Goal: Task Accomplishment & Management: Complete application form

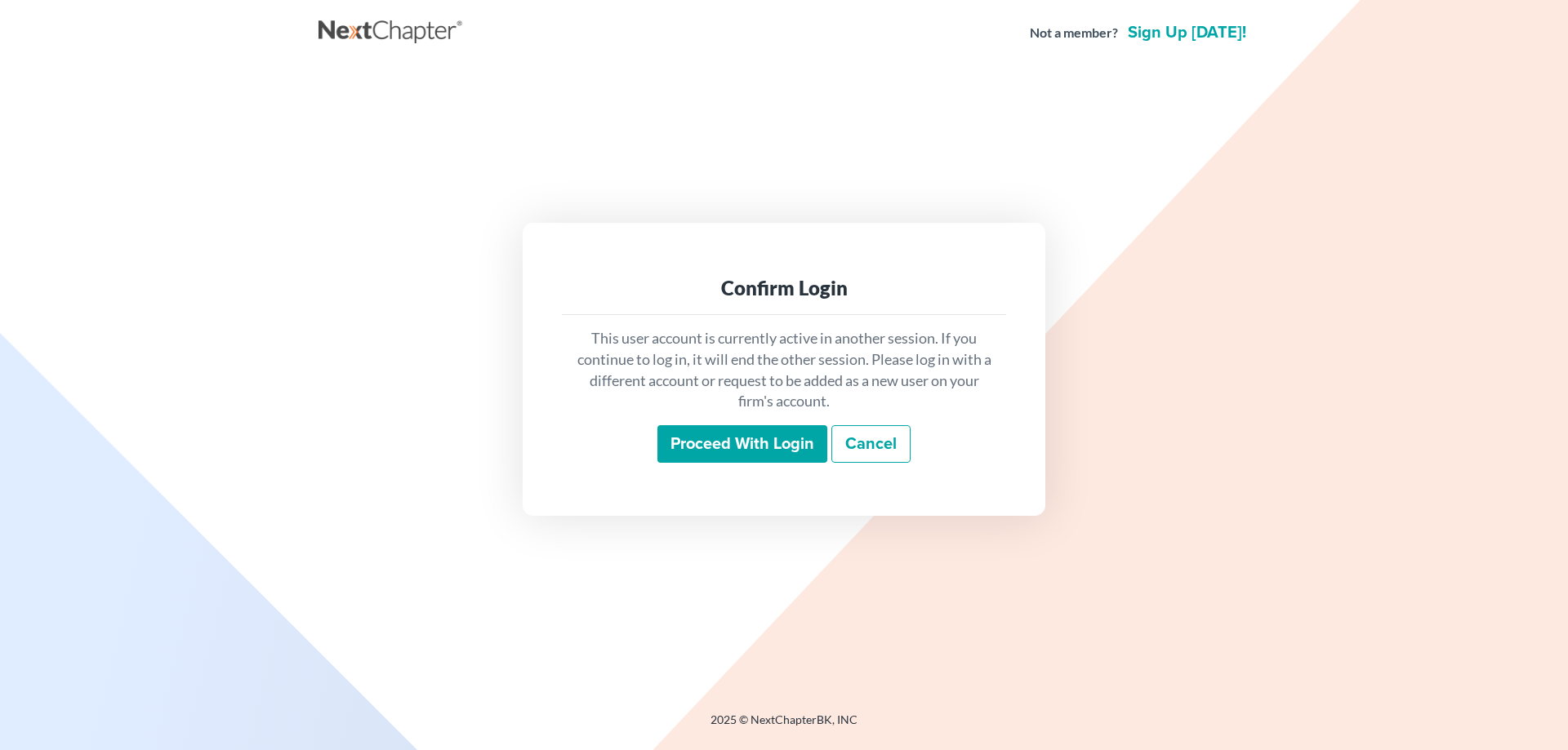
click at [726, 448] on input "Proceed with login" at bounding box center [741, 444] width 170 height 37
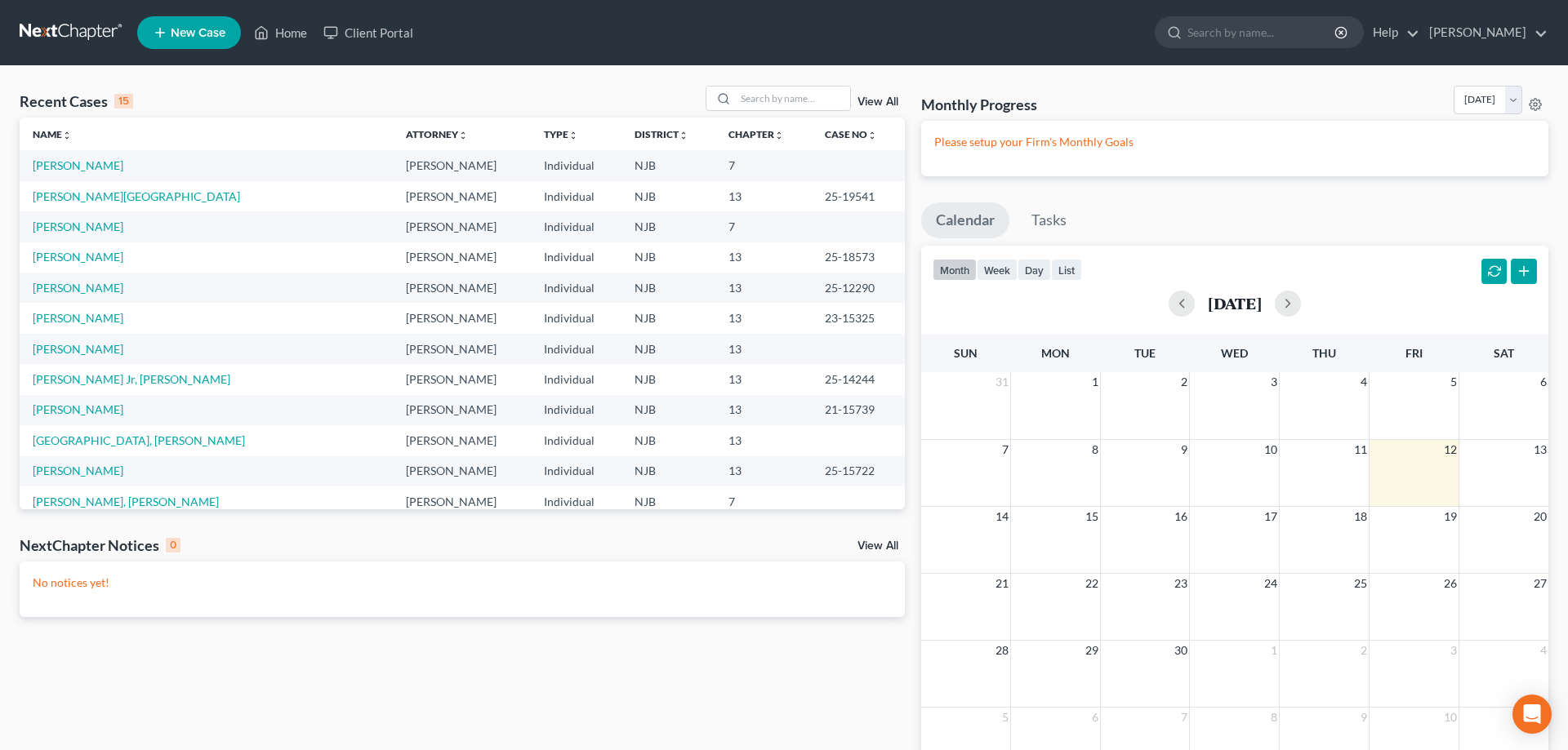
click at [108, 174] on td "Facchine, Kristen" at bounding box center [206, 165] width 374 height 30
click at [108, 171] on link "Facchine, Kristen" at bounding box center [77, 166] width 90 height 14
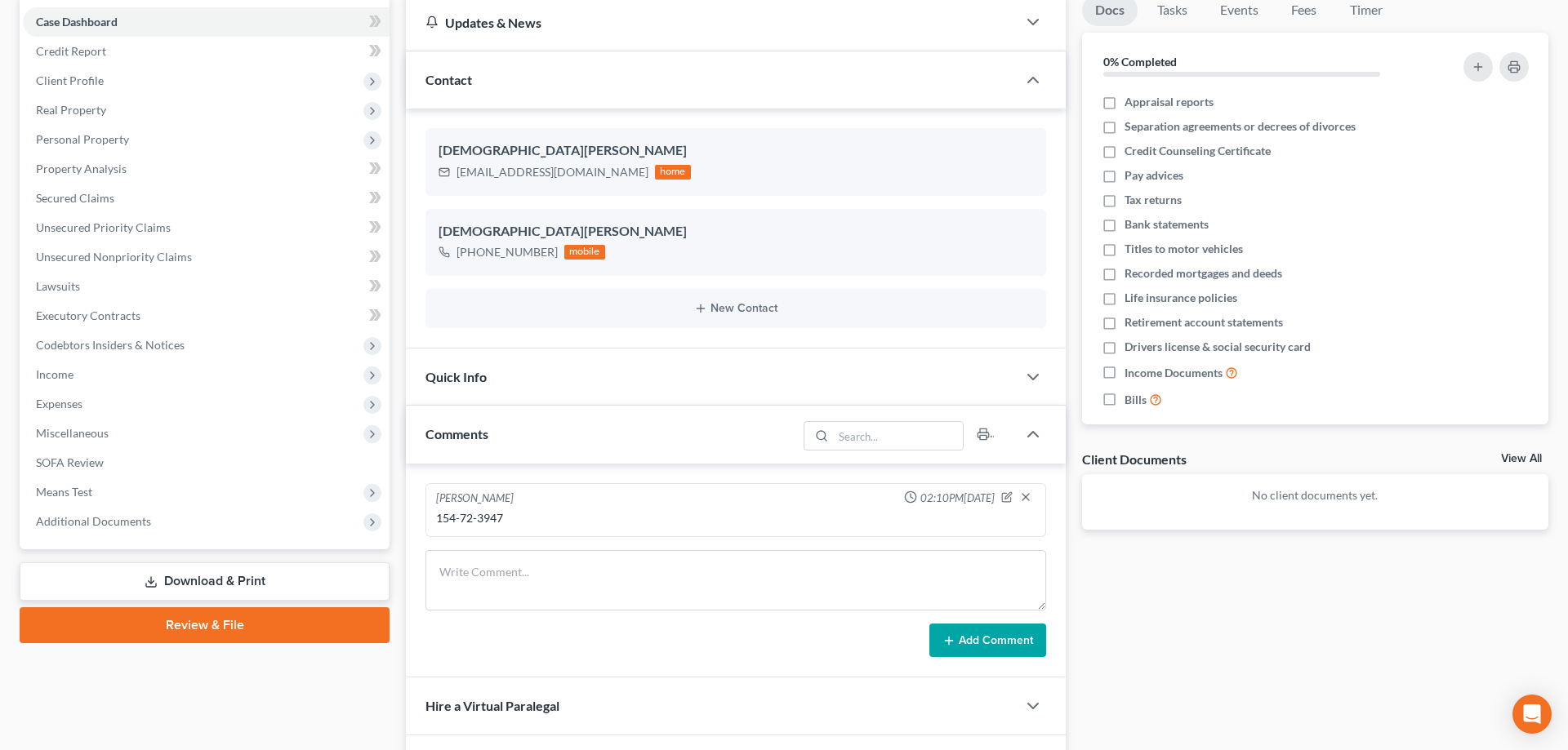
scroll to position [324, 0]
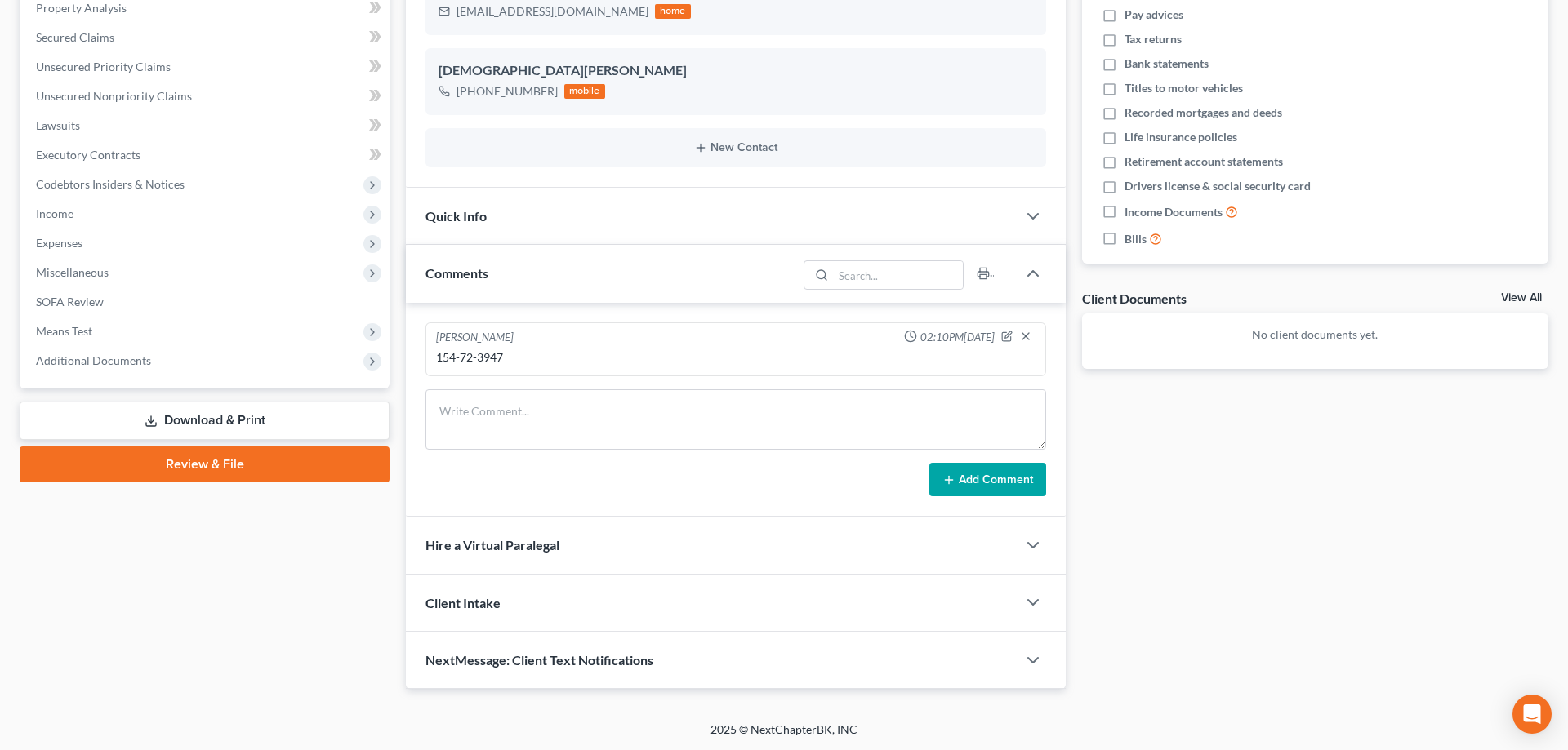
click at [222, 466] on link "Review & File" at bounding box center [204, 464] width 370 height 36
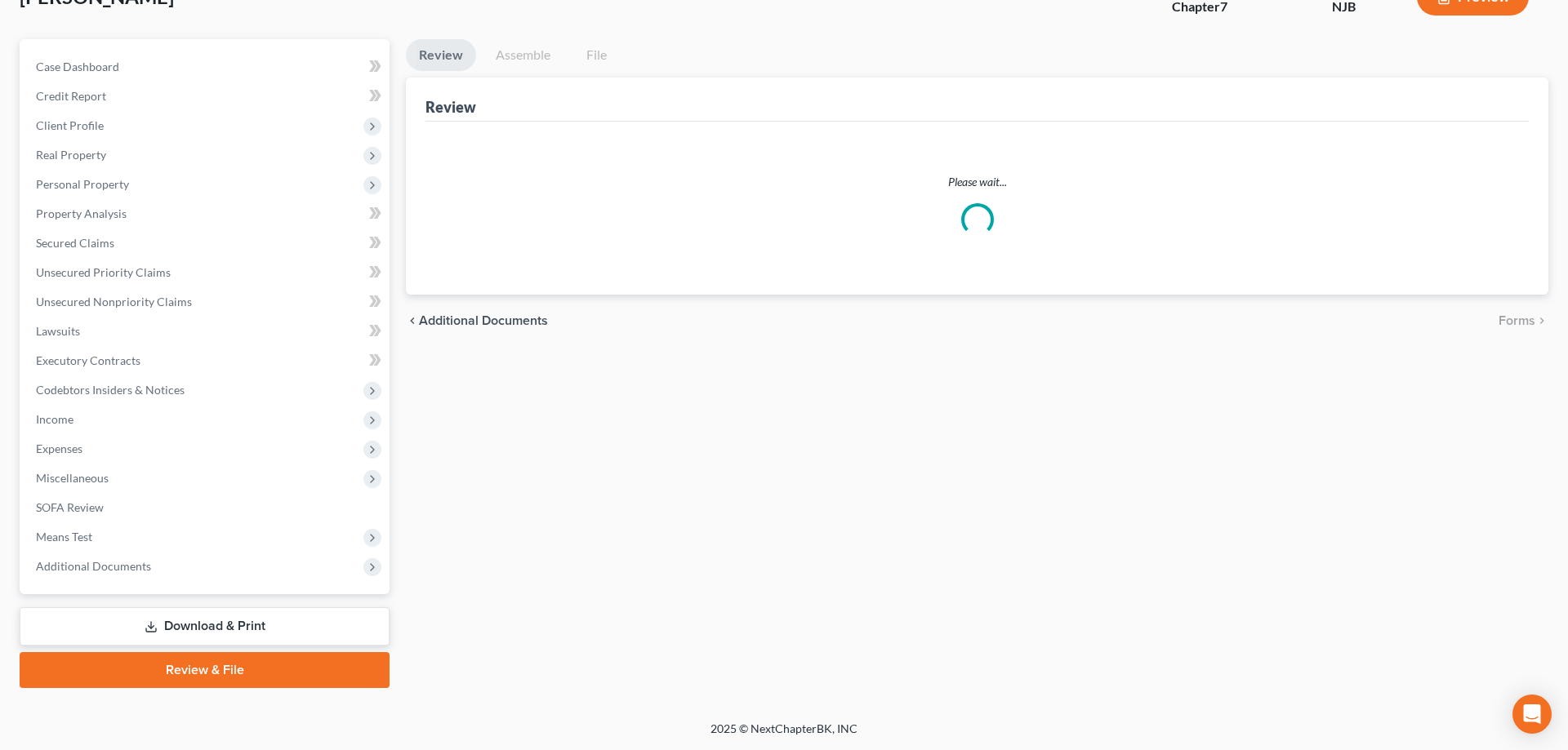
scroll to position [116, 0]
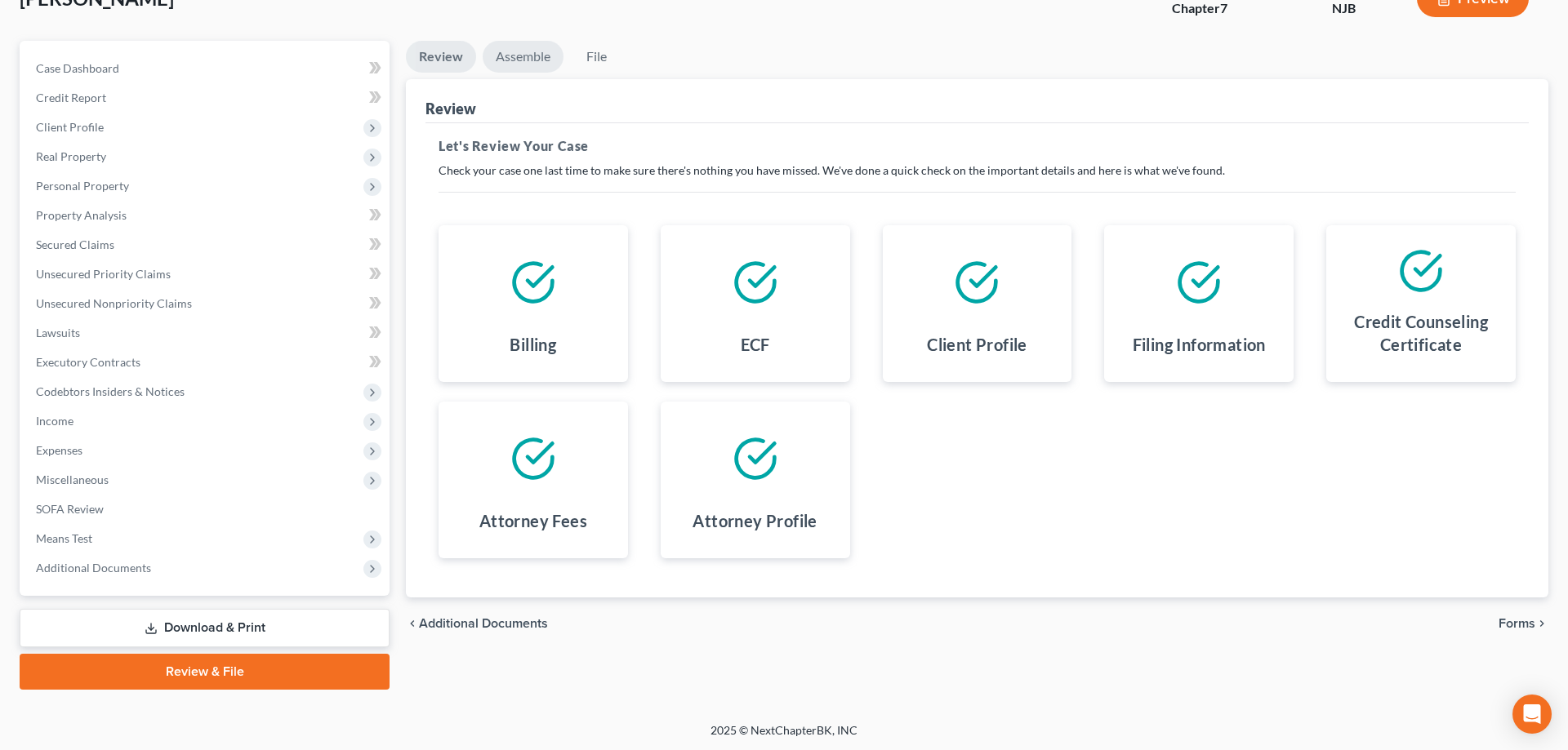
click at [529, 59] on link "Assemble" at bounding box center [523, 57] width 80 height 31
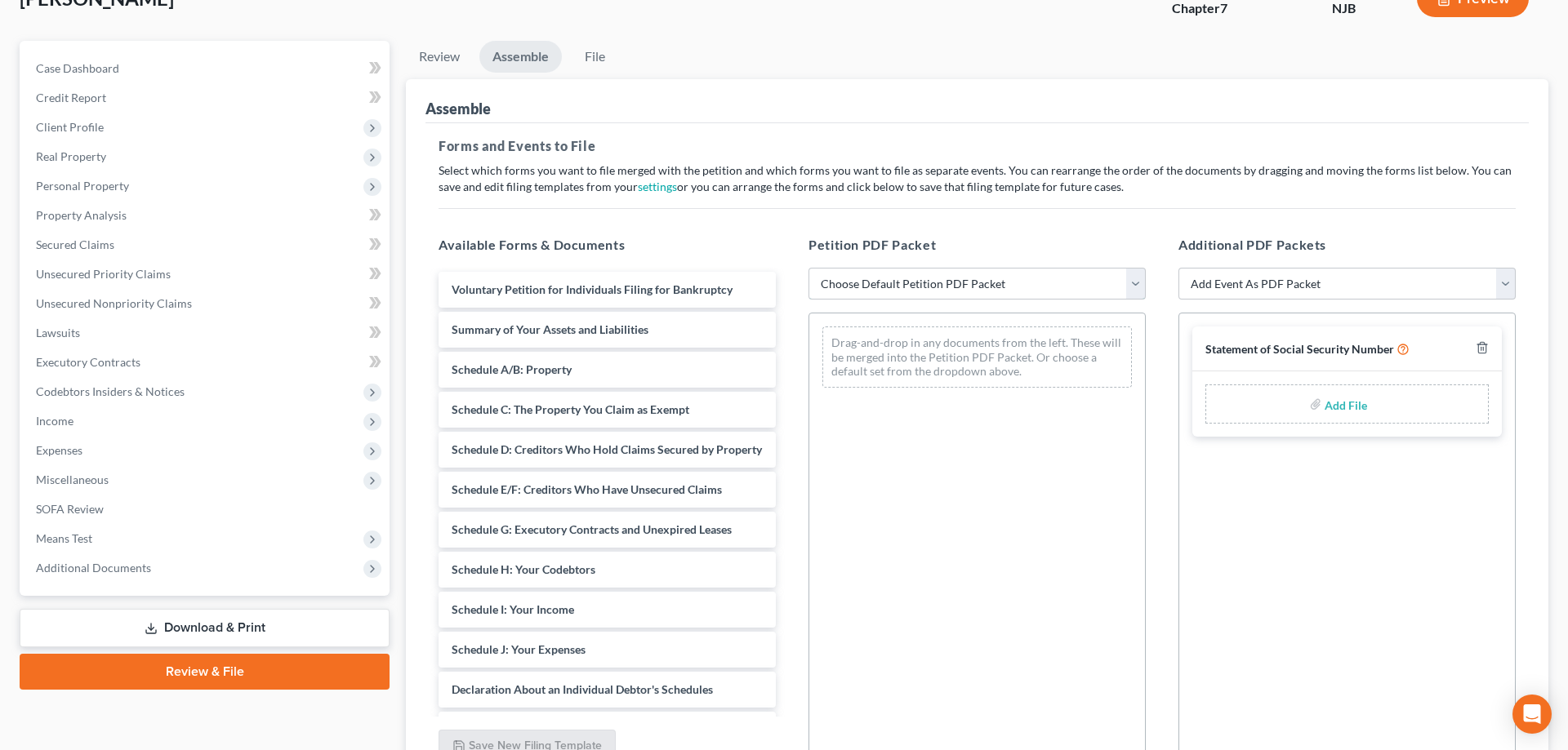
click at [808, 268] on select "Choose Default Petition PDF Packet Complete Bankruptcy Petition (all forms and …" at bounding box center [977, 283] width 337 height 32
select select "0"
click option "Complete Bankruptcy Petition (all forms and schedules)" at bounding box center [0, 0] width 0 height 0
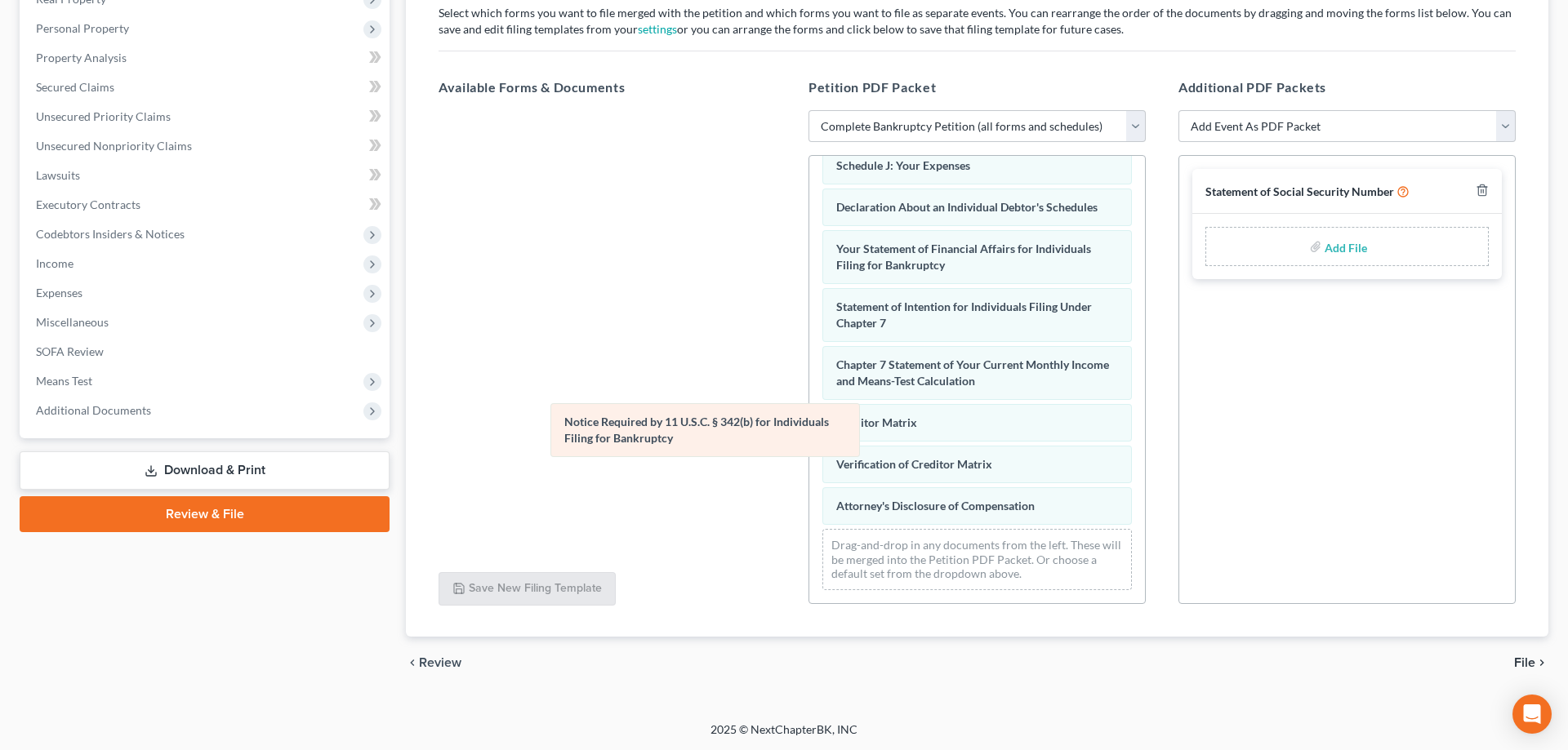
scroll to position [413, 0]
drag, startPoint x: 901, startPoint y: 456, endPoint x: 544, endPoint y: 426, distance: 358.3
click at [809, 426] on div "Notice Required by 11 U.S.C. § 342(b) for Individuals Filing for Bankruptcy Vol…" at bounding box center [977, 174] width 335 height 861
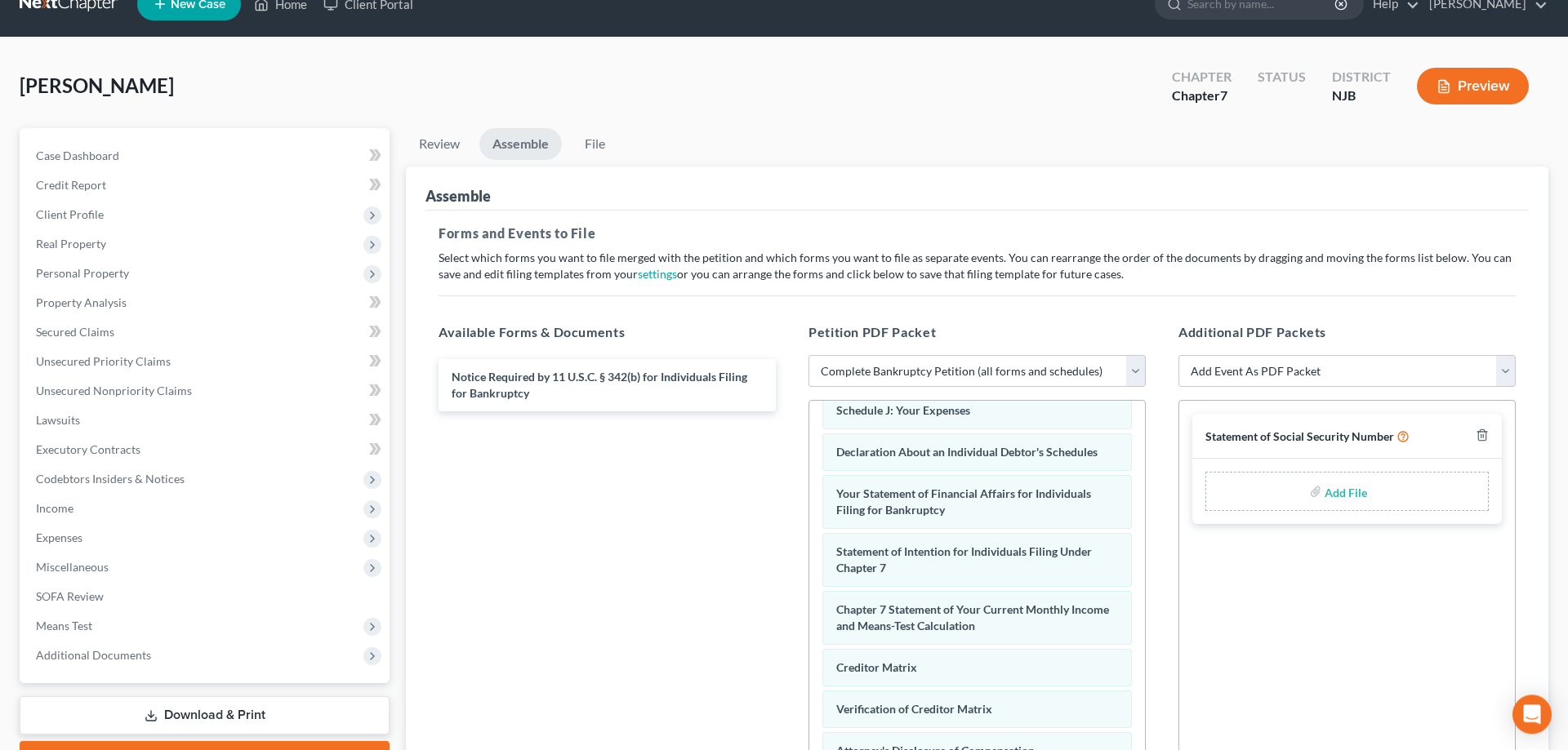
scroll to position [0, 0]
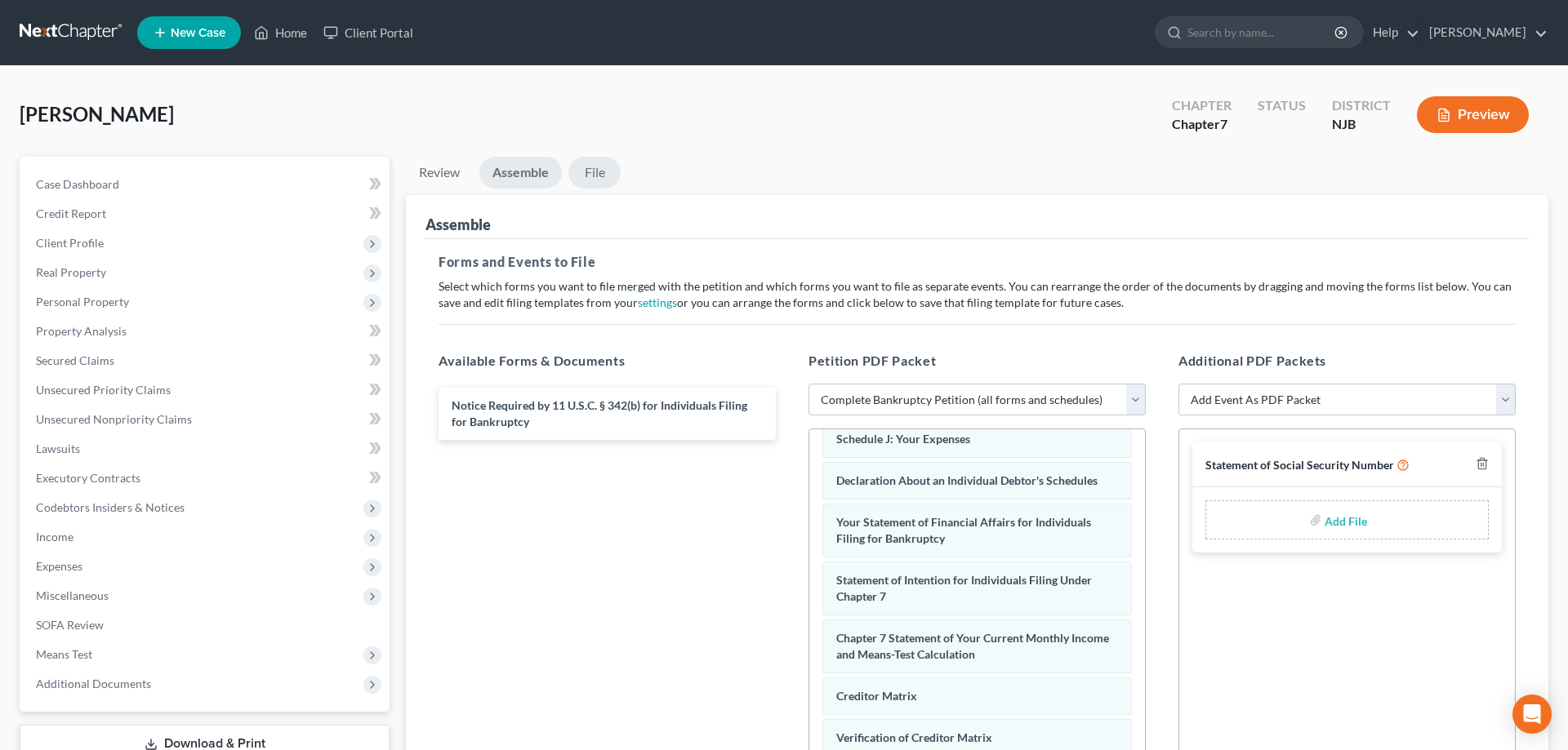
click at [599, 176] on link "File" at bounding box center [594, 173] width 52 height 31
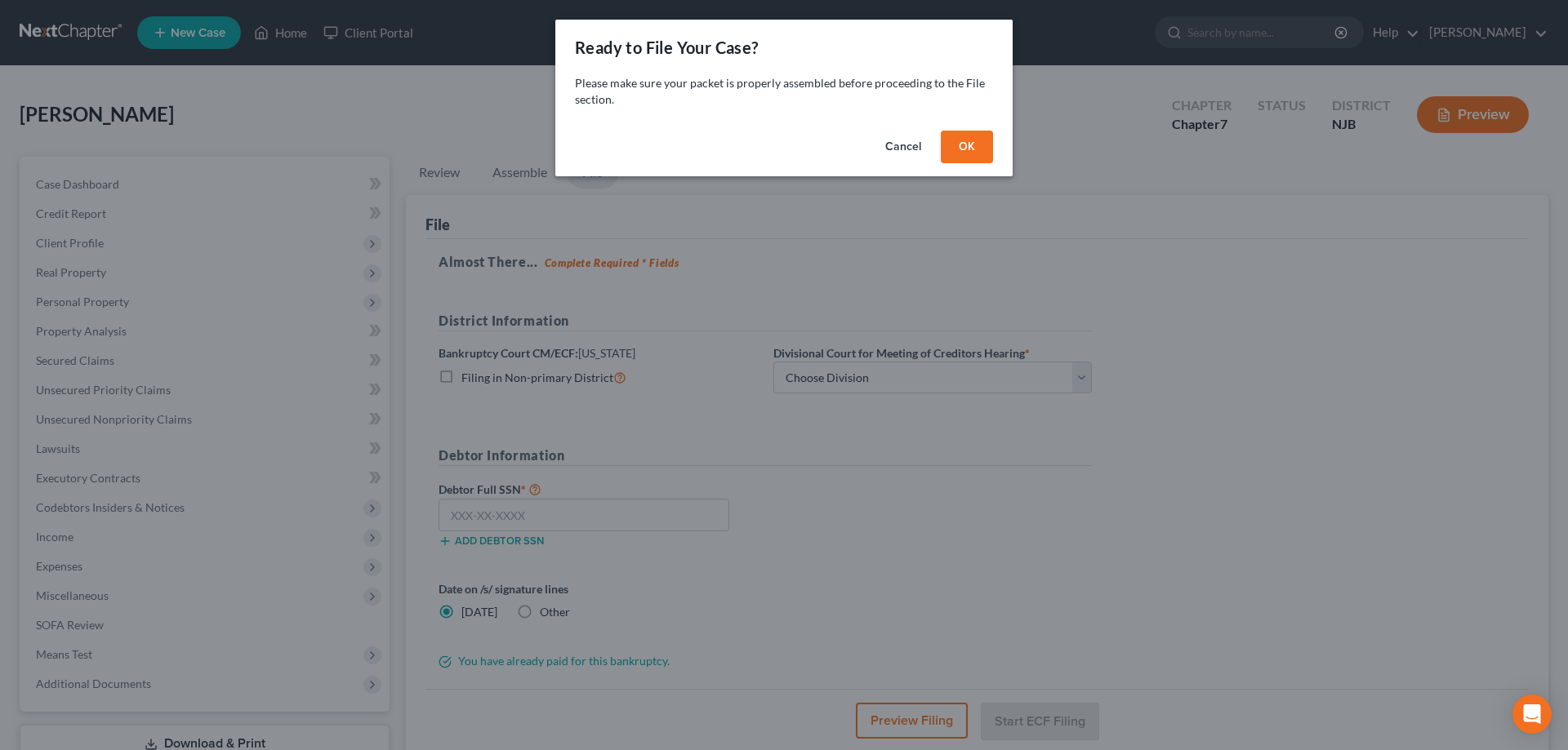
click at [963, 150] on button "OK" at bounding box center [966, 146] width 52 height 32
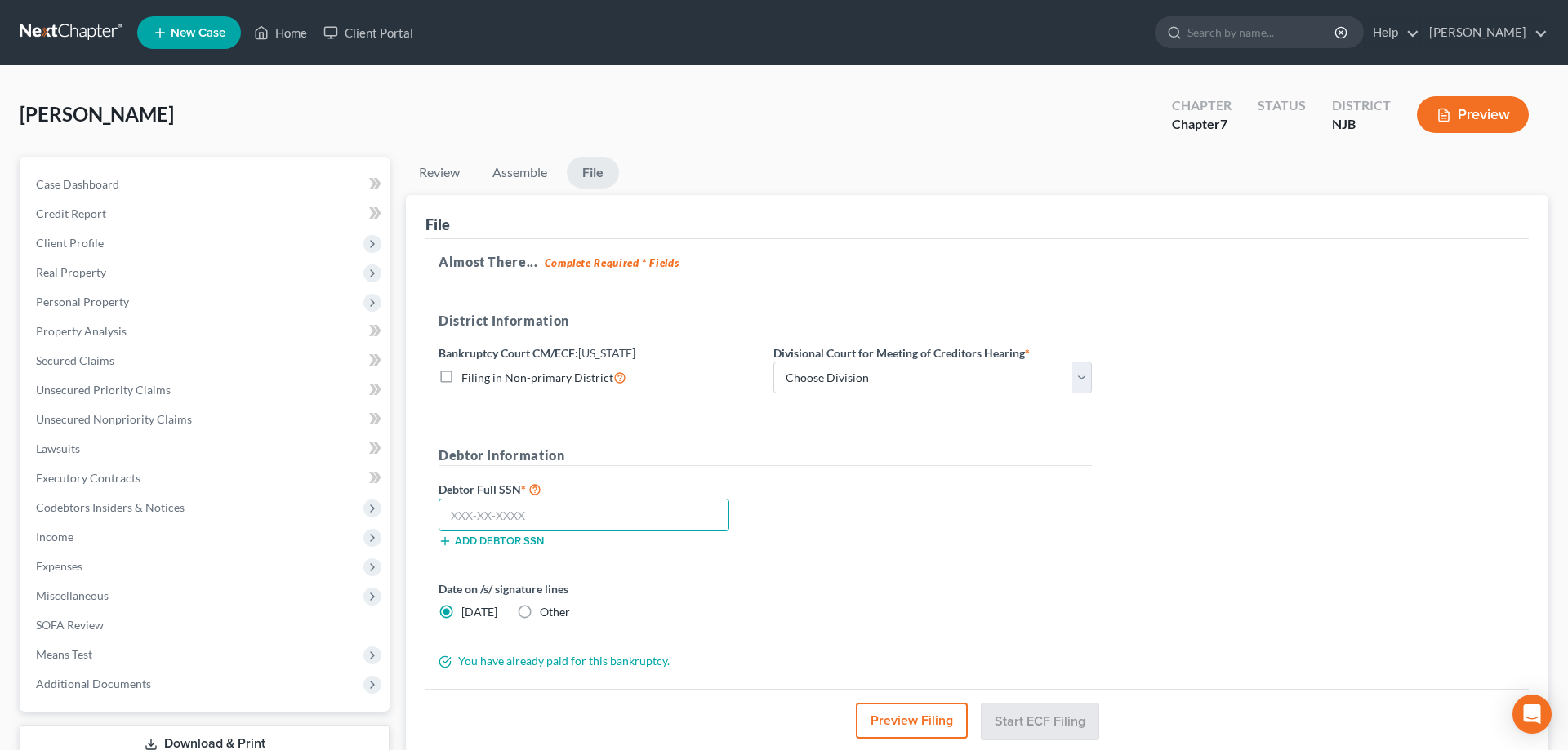
click at [552, 519] on input "text" at bounding box center [583, 515] width 290 height 32
type input "154-72-3947"
click at [774, 362] on select "Choose Division Camden Camden/Trenton Newark Trenton" at bounding box center [933, 377] width 319 height 32
click option "Camden/Trenton" at bounding box center [0, 0] width 0 height 0
select select "1"
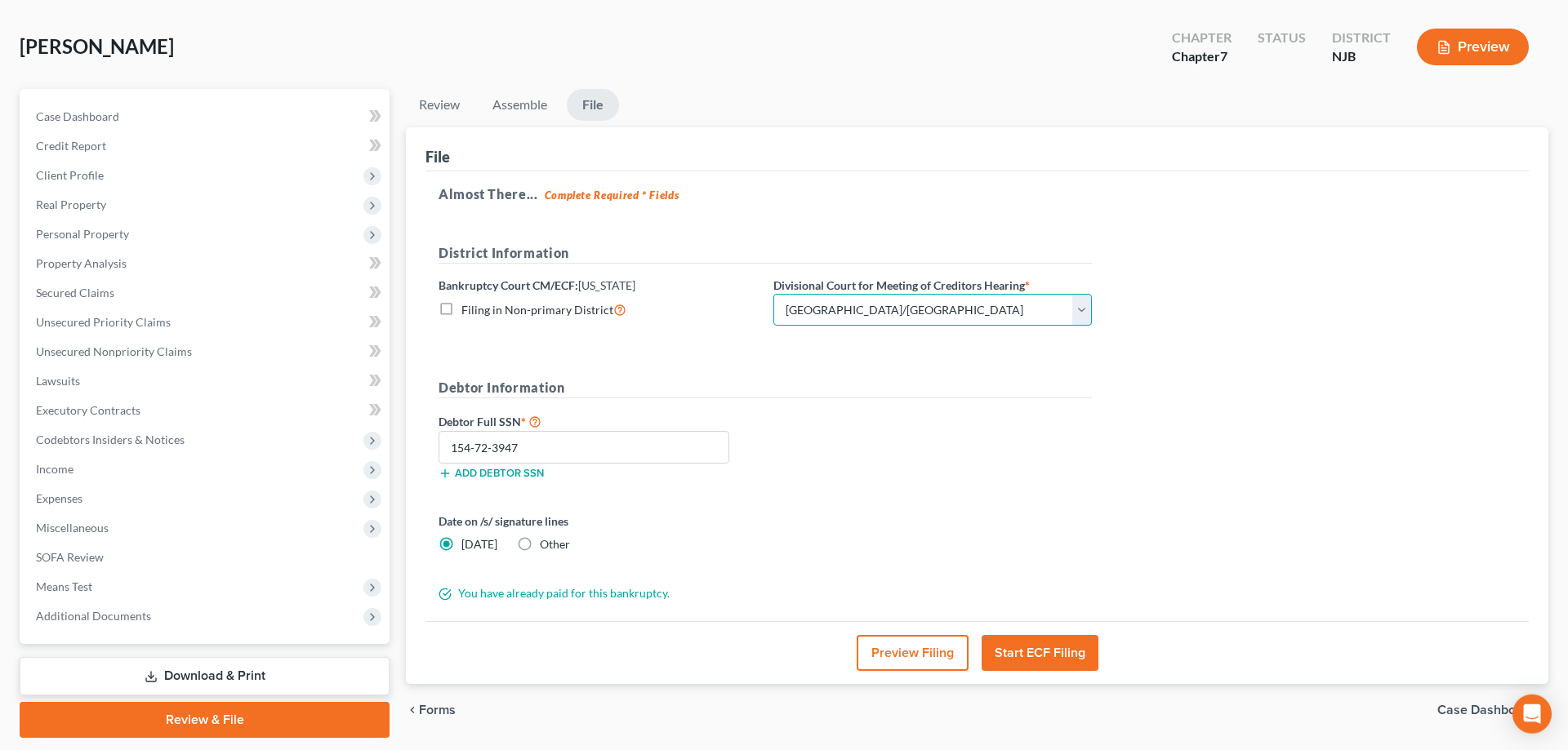
scroll to position [116, 0]
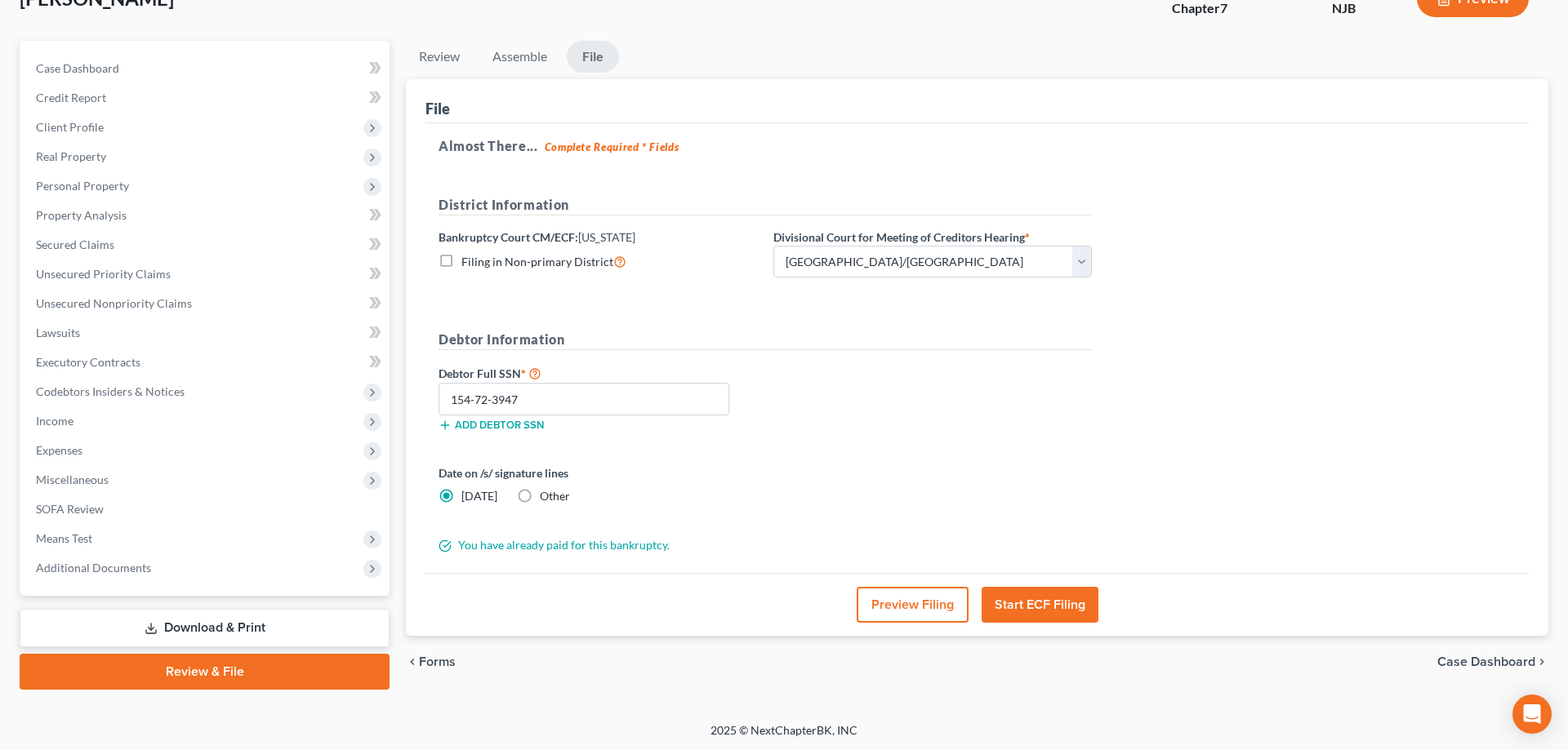
click at [1037, 607] on button "Start ECF Filing" at bounding box center [1039, 605] width 117 height 36
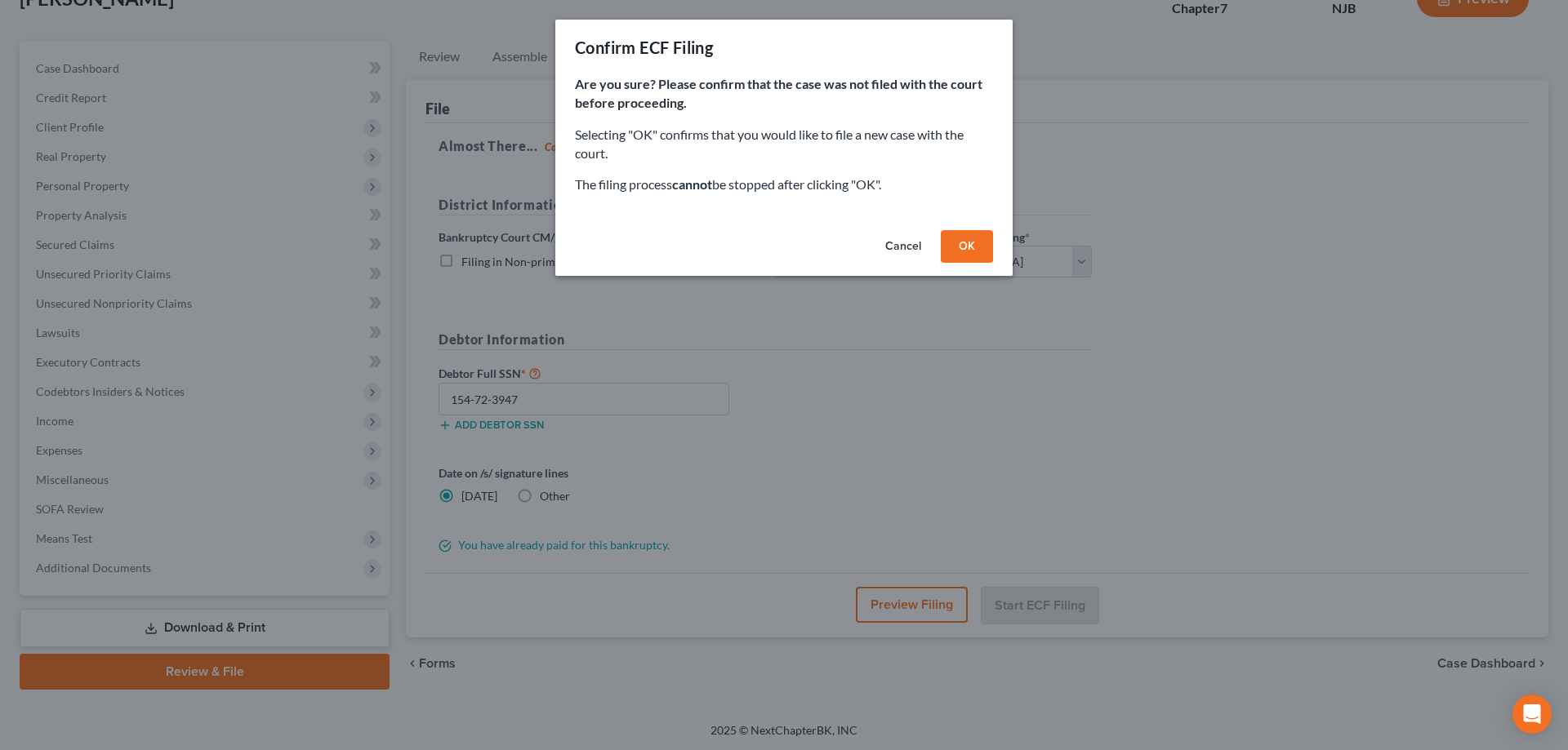
click at [965, 251] on button "OK" at bounding box center [966, 246] width 52 height 32
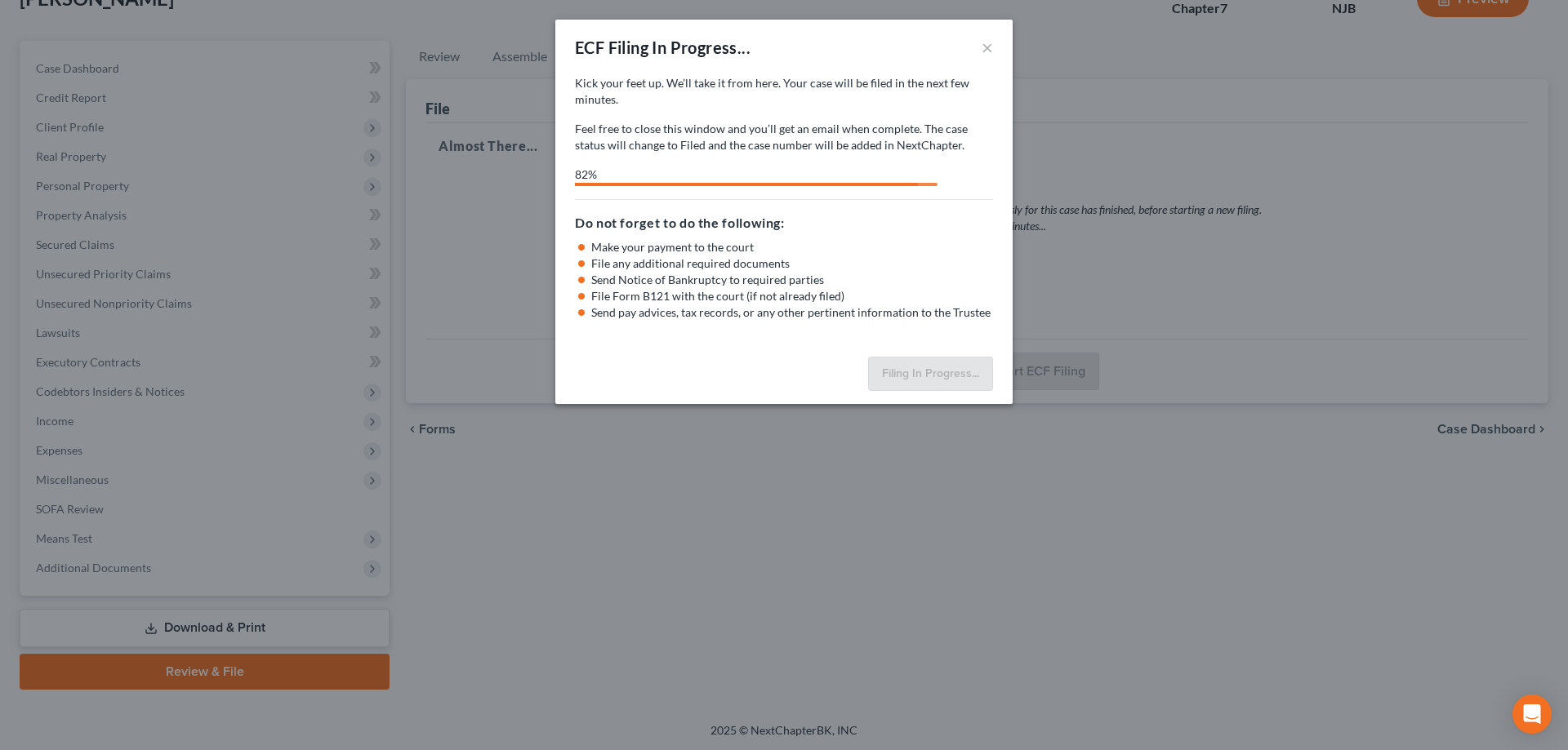
select select "1"
